Goal: Transaction & Acquisition: Subscribe to service/newsletter

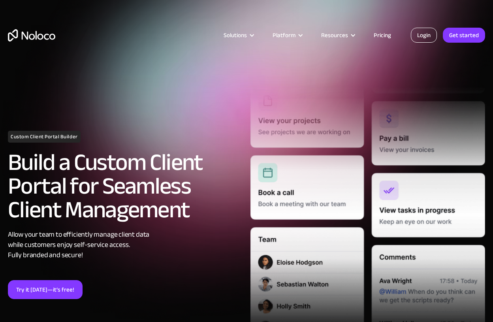
click at [427, 33] on link "Login" at bounding box center [424, 35] width 26 height 15
click at [387, 34] on link "Pricing" at bounding box center [382, 35] width 37 height 10
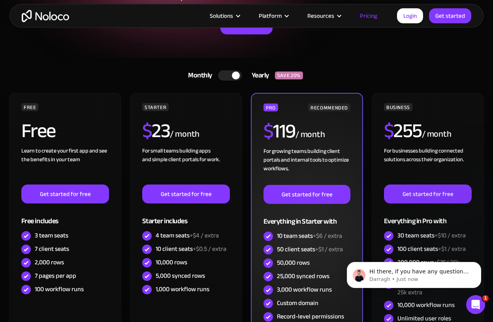
scroll to position [156, 0]
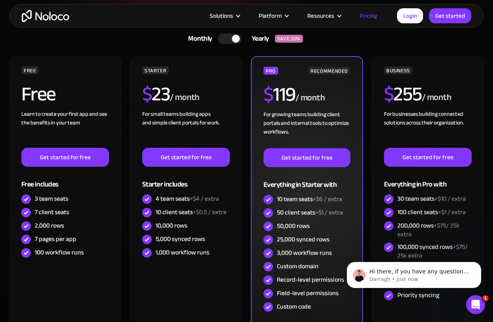
click at [334, 213] on span "+$1 / extra" at bounding box center [329, 213] width 28 height 12
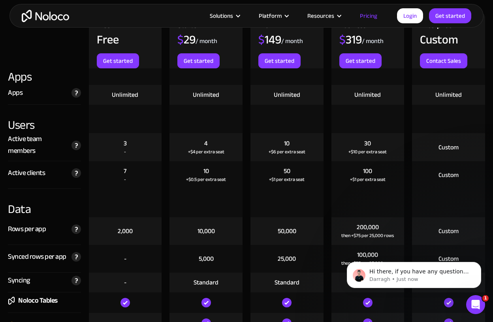
scroll to position [838, 0]
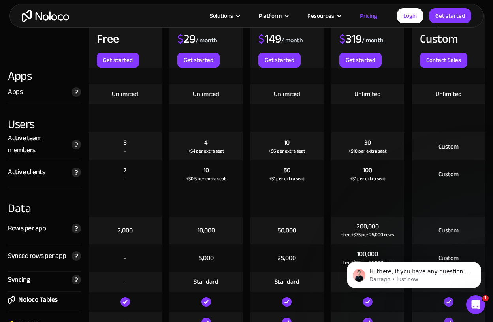
click at [209, 179] on div "+$0.5 per extra seat" at bounding box center [206, 179] width 40 height 8
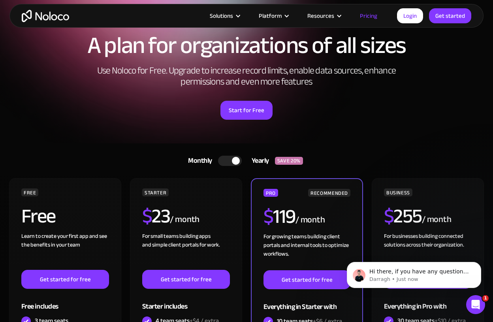
scroll to position [0, 0]
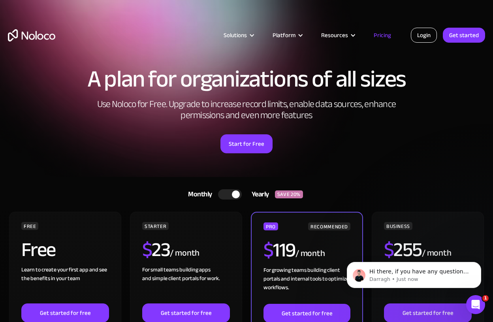
click at [432, 36] on link "Login" at bounding box center [424, 35] width 26 height 15
click at [433, 38] on link "Login" at bounding box center [424, 35] width 26 height 15
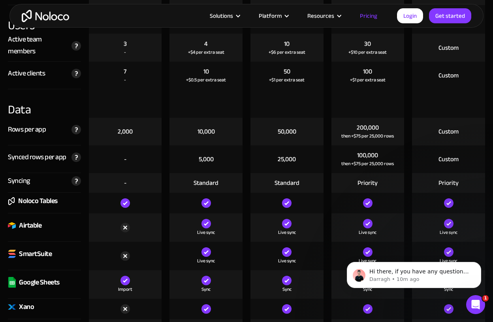
scroll to position [875, 0]
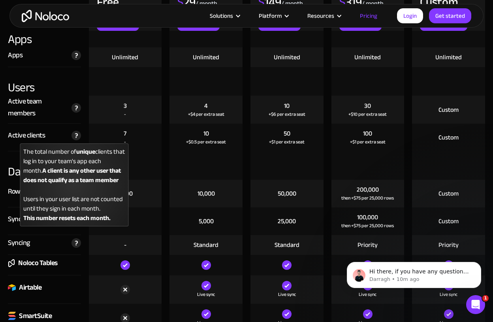
click at [76, 135] on img at bounding box center [76, 135] width 9 height 9
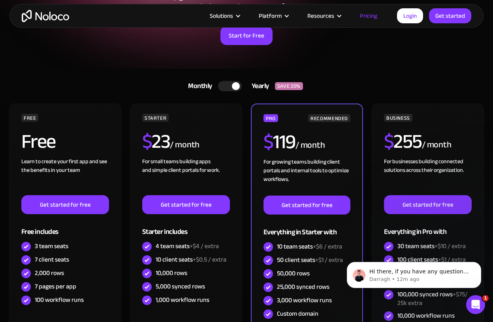
scroll to position [111, 0]
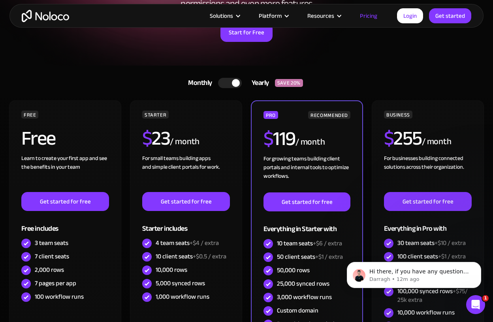
click at [219, 83] on div at bounding box center [230, 83] width 24 height 10
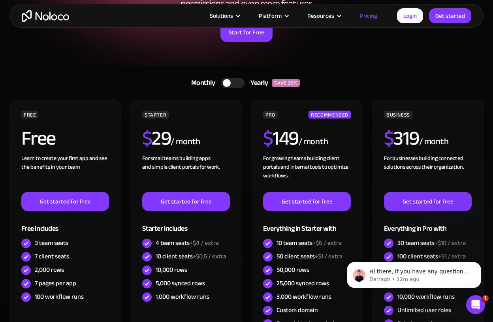
click at [238, 84] on div at bounding box center [233, 83] width 24 height 10
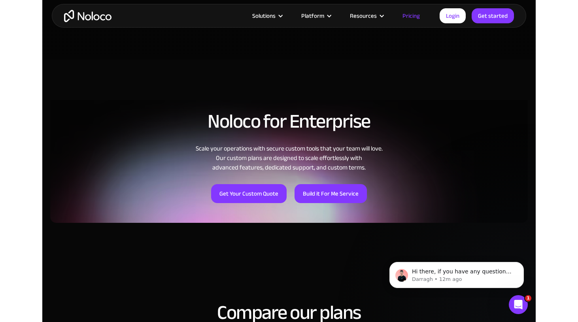
scroll to position [401, 0]
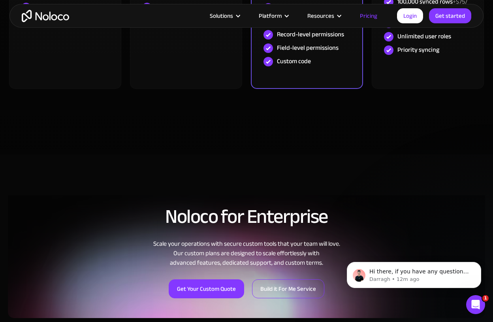
click at [282, 289] on link "Build it For Me Service" at bounding box center [288, 288] width 72 height 19
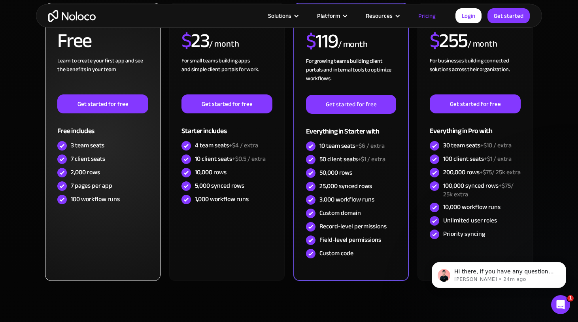
scroll to position [172, 0]
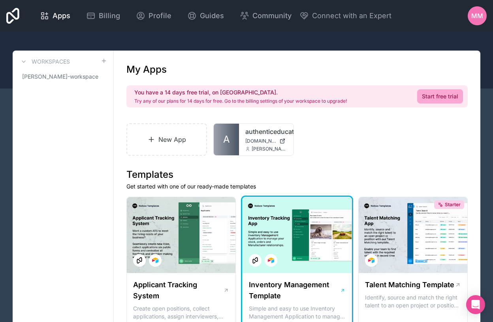
scroll to position [2, 0]
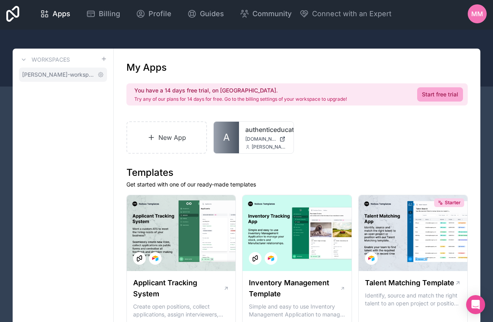
click at [43, 75] on span "mike-matthews-workspace" at bounding box center [58, 75] width 72 height 8
click at [100, 59] on div "Workspaces" at bounding box center [63, 59] width 88 height 9
click at [97, 62] on div "Workspaces" at bounding box center [63, 59] width 88 height 9
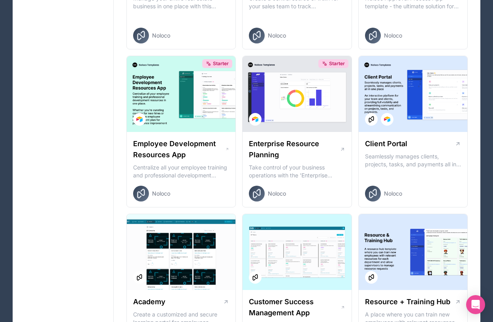
scroll to position [621, 0]
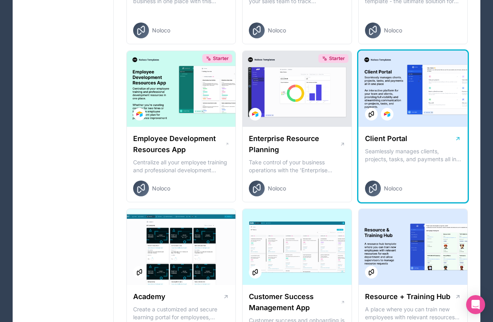
click at [384, 103] on div at bounding box center [413, 89] width 109 height 76
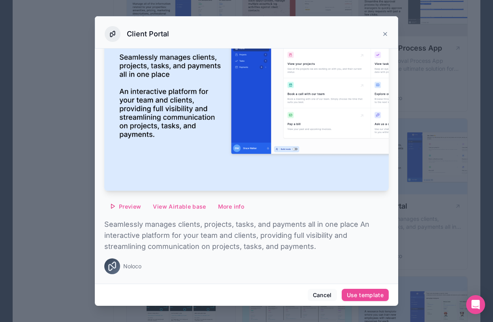
scroll to position [531, 0]
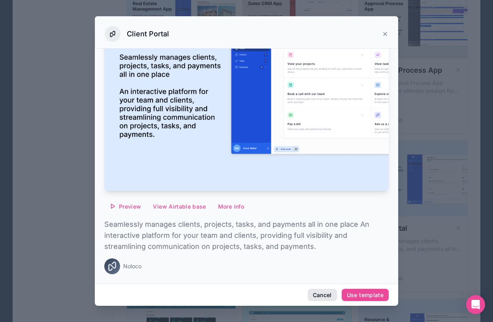
click at [321, 294] on button "Cancel" at bounding box center [322, 295] width 29 height 13
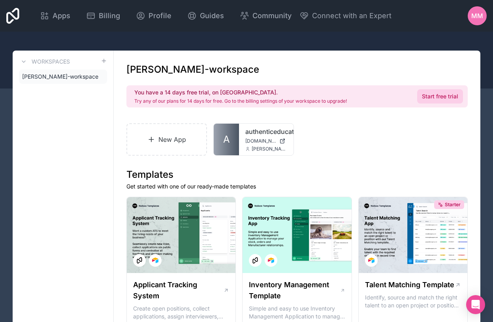
click at [449, 94] on link "Start free trial" at bounding box center [440, 96] width 46 height 14
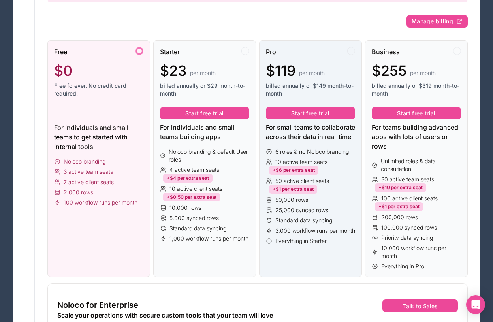
scroll to position [104, 0]
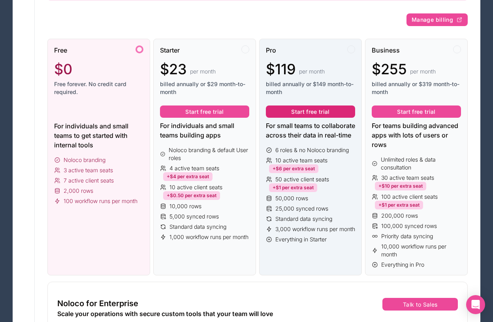
click at [304, 115] on button "Start free trial" at bounding box center [310, 112] width 89 height 13
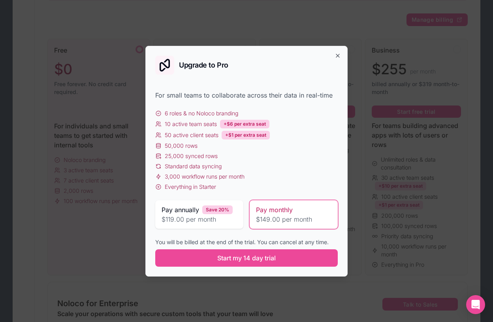
click at [282, 221] on span "$149.00 per month" at bounding box center [293, 219] width 75 height 9
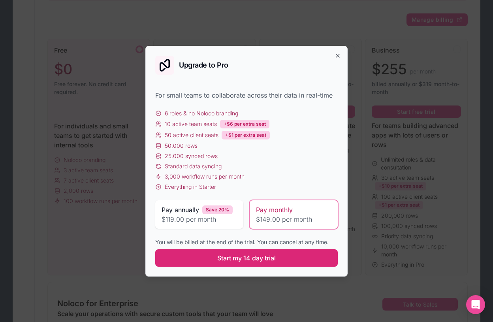
click at [247, 260] on span "Start my 14 day trial" at bounding box center [246, 257] width 59 height 9
